Goal: Task Accomplishment & Management: Use online tool/utility

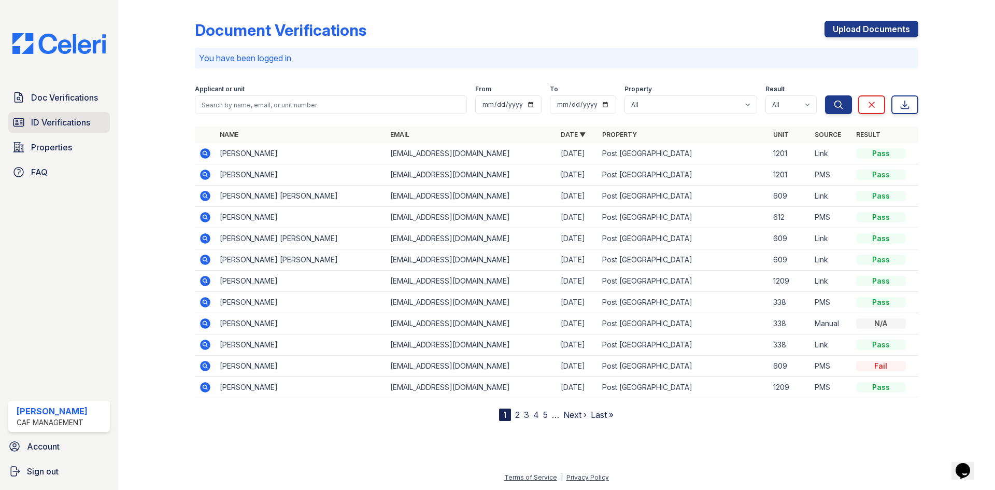
click at [69, 132] on link "ID Verifications" at bounding box center [59, 122] width 102 height 21
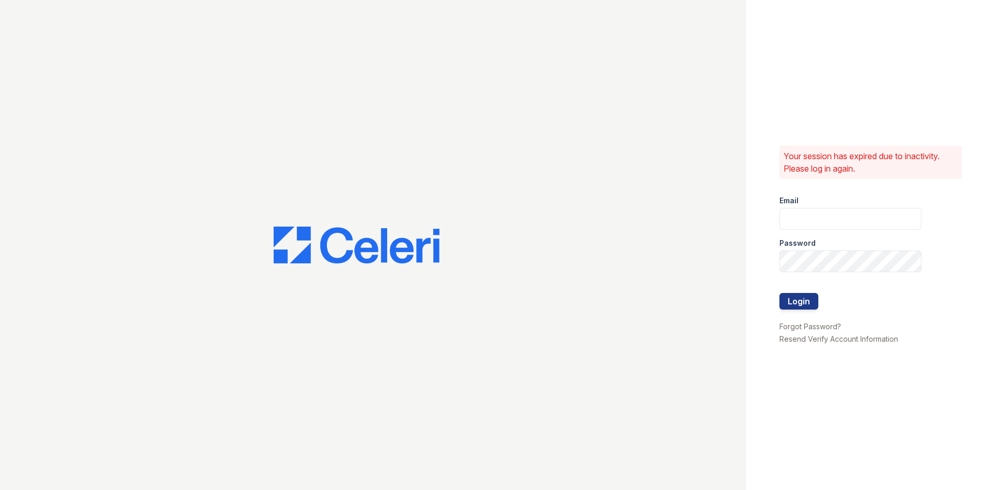
type input "[EMAIL_ADDRESS][DOMAIN_NAME]"
click at [792, 298] on button "Login" at bounding box center [799, 301] width 39 height 17
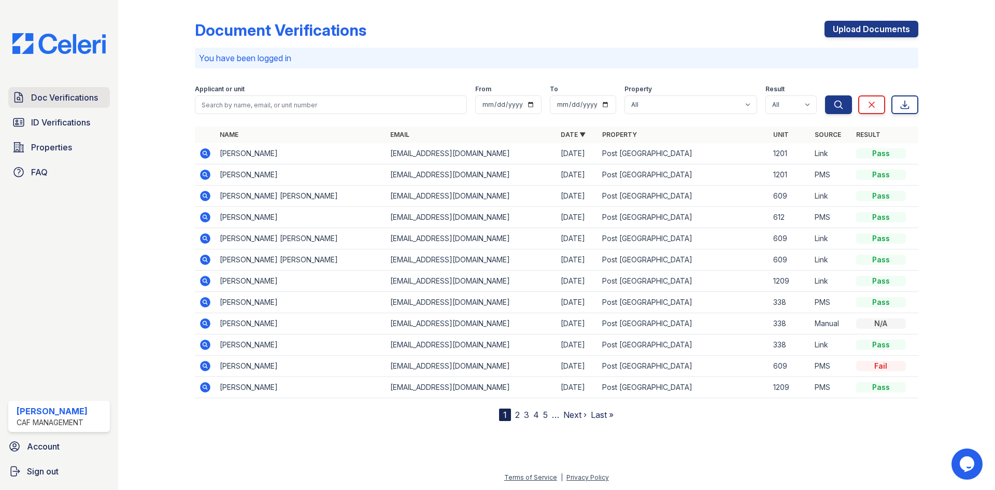
click at [68, 107] on link "Doc Verifications" at bounding box center [59, 97] width 102 height 21
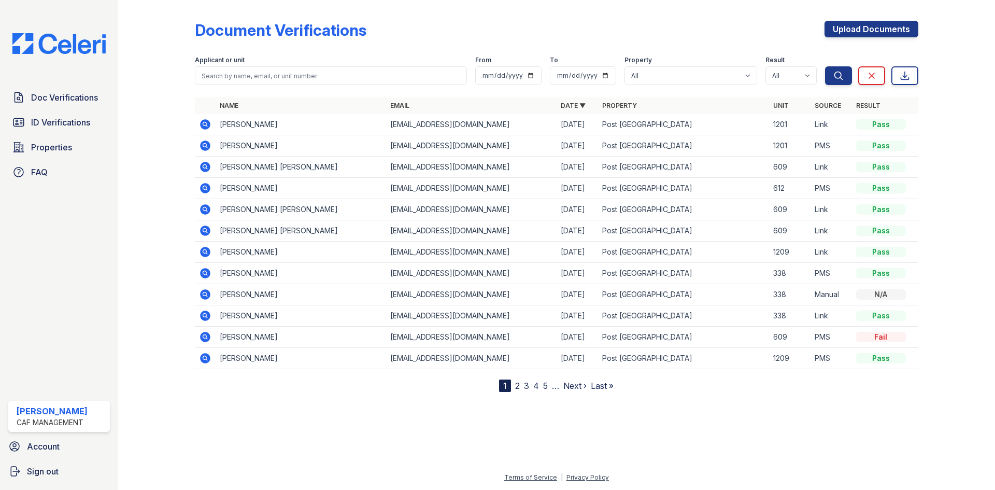
click at [68, 107] on link "Doc Verifications" at bounding box center [59, 97] width 102 height 21
click at [63, 117] on span "ID Verifications" at bounding box center [60, 122] width 59 height 12
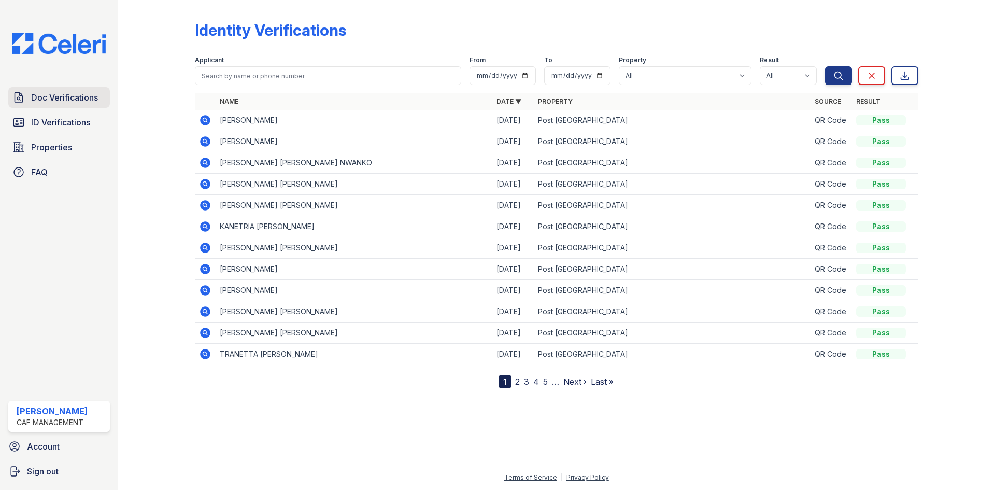
click at [68, 101] on span "Doc Verifications" at bounding box center [64, 97] width 67 height 12
